Goal: Information Seeking & Learning: Learn about a topic

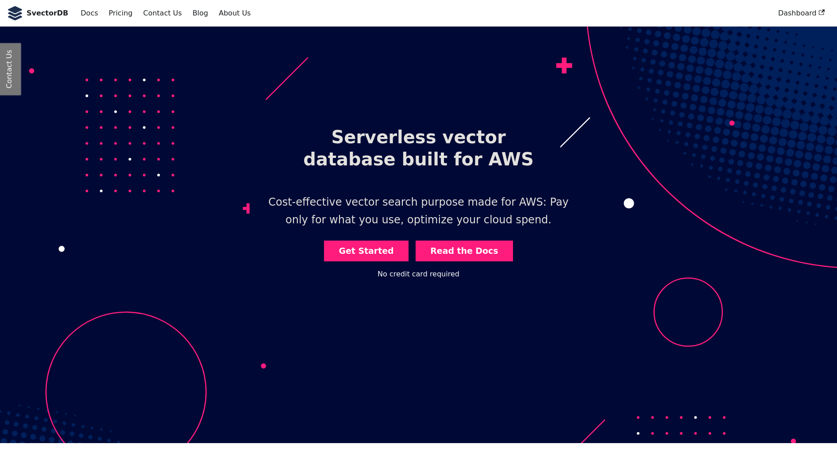
click at [443, 257] on link "Read the Docs" at bounding box center [464, 251] width 97 height 21
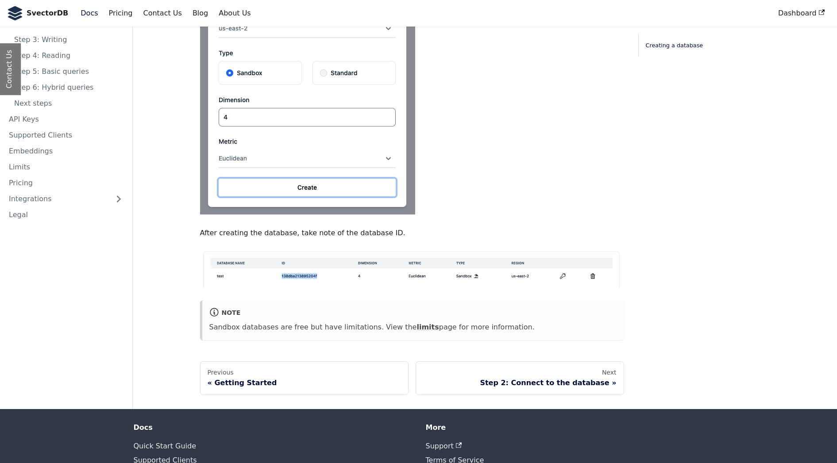
scroll to position [486, 0]
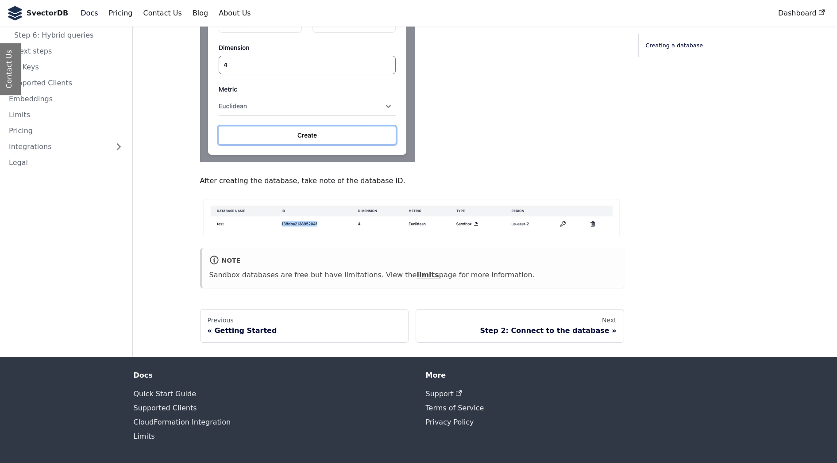
click at [417, 275] on link "limits" at bounding box center [428, 275] width 22 height 8
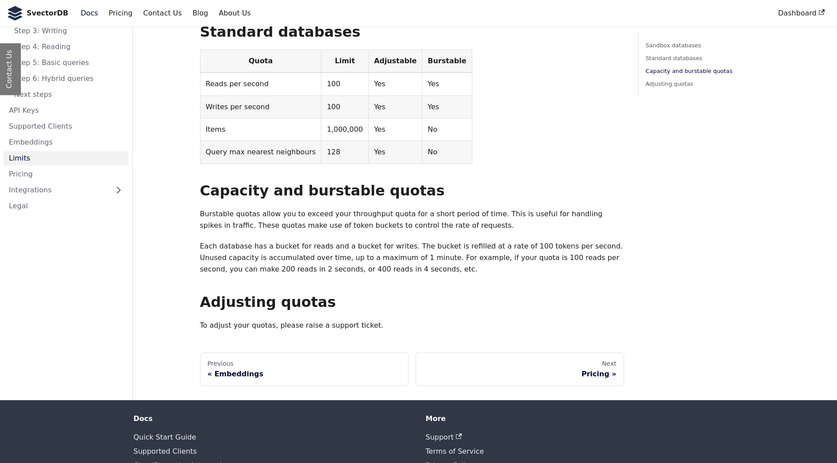
scroll to position [311, 0]
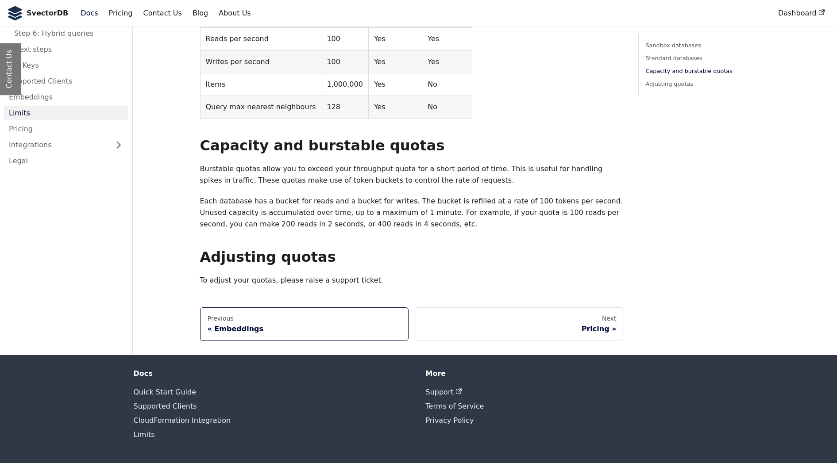
click at [250, 328] on div "Embeddings" at bounding box center [304, 329] width 193 height 9
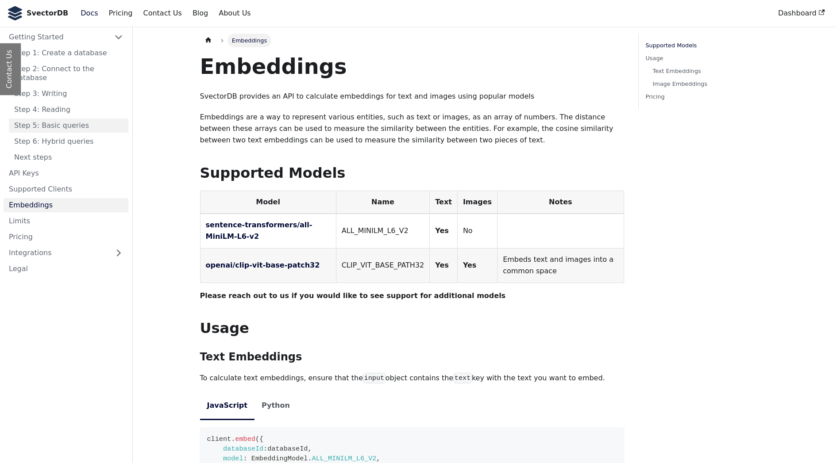
click at [100, 119] on link "Step 5: Basic queries" at bounding box center [69, 126] width 120 height 14
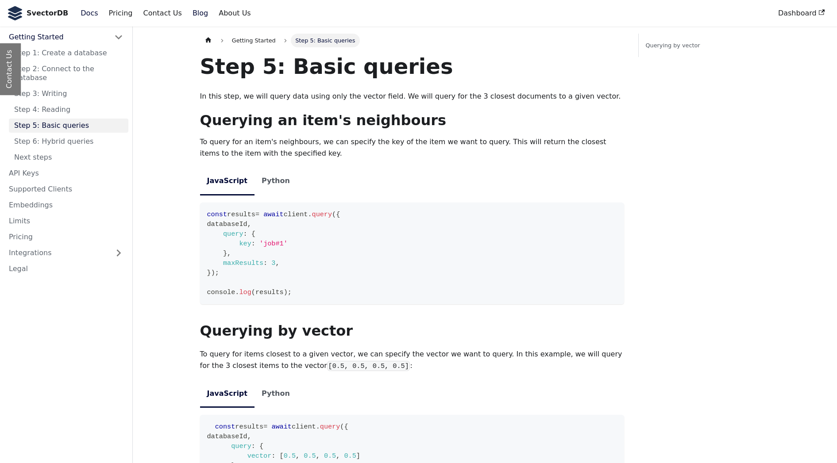
click at [200, 11] on link "Blog" at bounding box center [200, 13] width 26 height 15
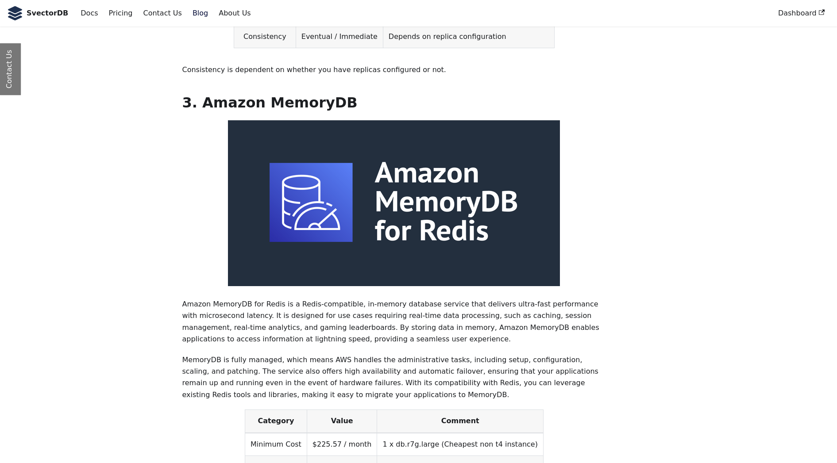
scroll to position [1732, 0]
